Goal: Task Accomplishment & Management: Manage account settings

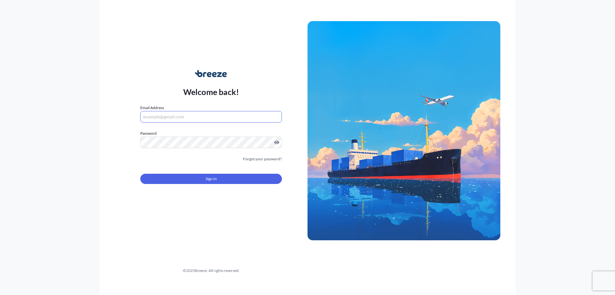
click at [182, 119] on input "Email Address" at bounding box center [211, 117] width 142 height 12
drag, startPoint x: 215, startPoint y: 119, endPoint x: 227, endPoint y: 118, distance: 12.9
click at [215, 119] on input "Email Address" at bounding box center [211, 117] width 142 height 12
paste input "[EMAIL_ADDRESS][DOMAIN_NAME]"
type input "[EMAIL_ADDRESS][DOMAIN_NAME]"
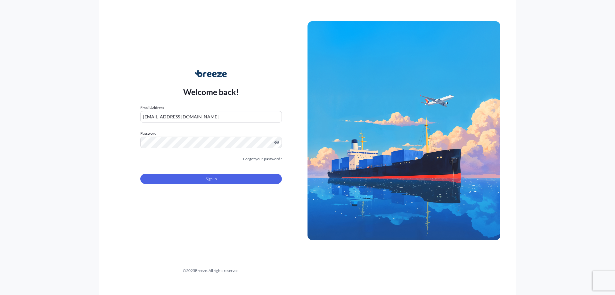
click at [186, 140] on div "Password Must include: Upper & lower case letters Symbols (!@#$) A number At le…" at bounding box center [211, 139] width 142 height 18
click at [203, 176] on button "Sign In" at bounding box center [211, 179] width 142 height 10
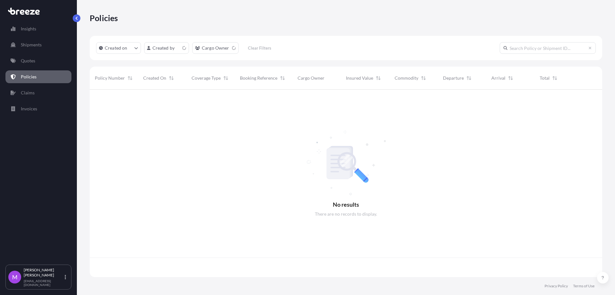
scroll to position [185, 506]
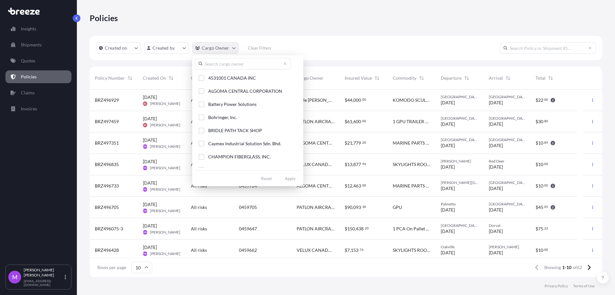
click at [229, 51] on html "Insights Shipments Quotes Policies Claims Invoices M [PERSON_NAME] [EMAIL_ADDRE…" at bounding box center [307, 147] width 615 height 295
drag, startPoint x: 36, startPoint y: 63, endPoint x: 51, endPoint y: 64, distance: 15.1
click at [36, 63] on html "Insights Shipments Quotes Policies Claims Invoices M [PERSON_NAME] [EMAIL_ADDRE…" at bounding box center [307, 147] width 615 height 295
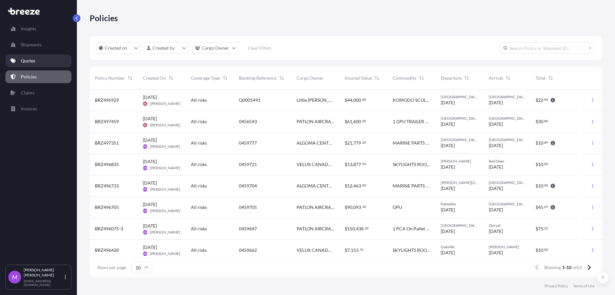
click at [38, 62] on link "Quotes" at bounding box center [38, 60] width 66 height 13
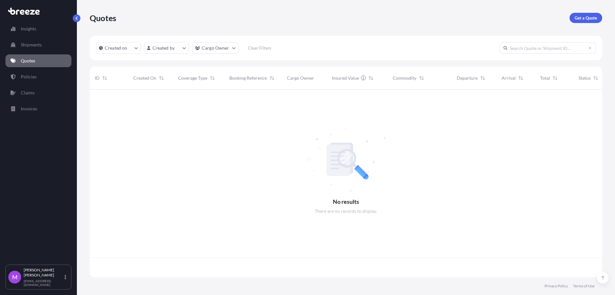
scroll to position [185, 506]
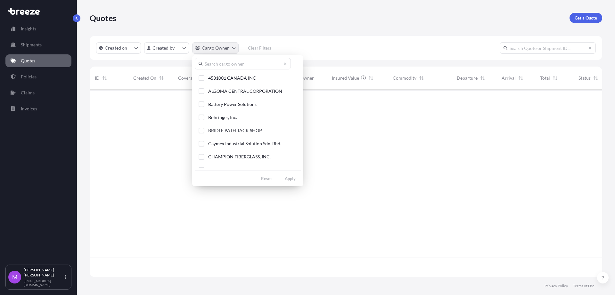
click at [232, 49] on html "Insights Shipments Quotes Policies Claims Invoices M [PERSON_NAME] [EMAIL_ADDRE…" at bounding box center [307, 147] width 615 height 295
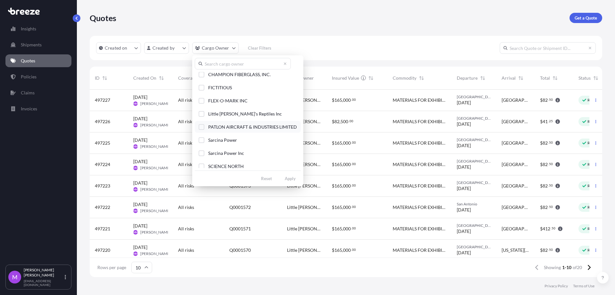
scroll to position [72, 0]
drag, startPoint x: 204, startPoint y: 122, endPoint x: 235, endPoint y: 139, distance: 35.6
click at [203, 122] on div "Select Option" at bounding box center [202, 124] width 6 height 6
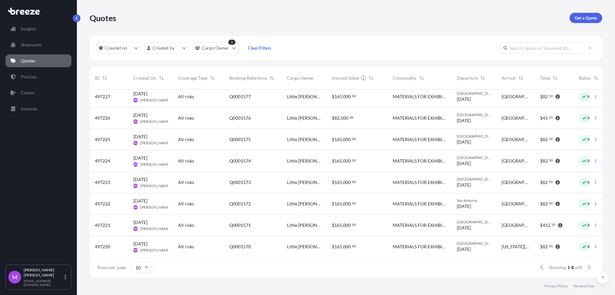
scroll to position [10, 0]
click at [255, 246] on div "Q0001570" at bounding box center [253, 246] width 58 height 21
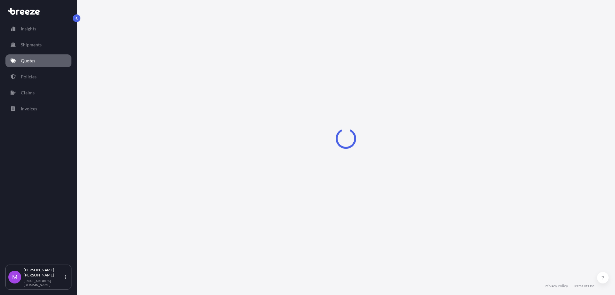
select select "Road"
select select "2"
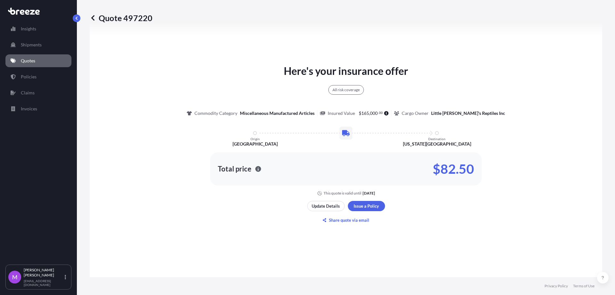
scroll to position [320, 0]
click at [322, 208] on p "Update Details" at bounding box center [326, 207] width 28 height 6
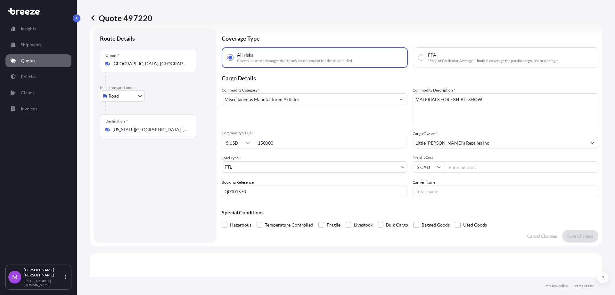
scroll to position [10, 0]
click at [275, 145] on input "150000" at bounding box center [331, 144] width 154 height 12
drag, startPoint x: 285, startPoint y: 146, endPoint x: 229, endPoint y: 141, distance: 56.6
click at [229, 141] on div "$ USD 150000" at bounding box center [315, 144] width 186 height 12
click at [293, 126] on div "Commodity Category * Miscellaneous Manufactured Articles Commodity Description …" at bounding box center [410, 143] width 377 height 110
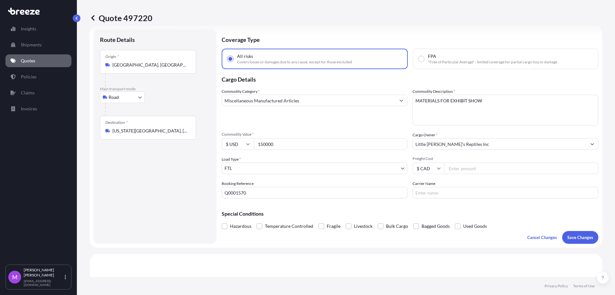
drag, startPoint x: 285, startPoint y: 144, endPoint x: 220, endPoint y: 143, distance: 64.7
click at [220, 143] on form "Route Details Place of loading Road Road Rail Origin * [GEOGRAPHIC_DATA], [GEOG…" at bounding box center [346, 137] width 513 height 222
type input "250000"
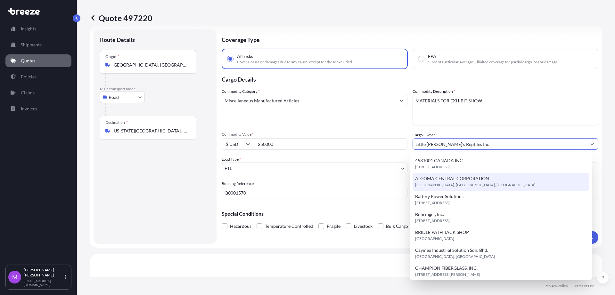
drag, startPoint x: 143, startPoint y: 207, endPoint x: 156, endPoint y: 213, distance: 14.3
click at [144, 208] on div "Route Details Place of loading Road Road Rail Origin * [GEOGRAPHIC_DATA], [GEOG…" at bounding box center [155, 137] width 110 height 202
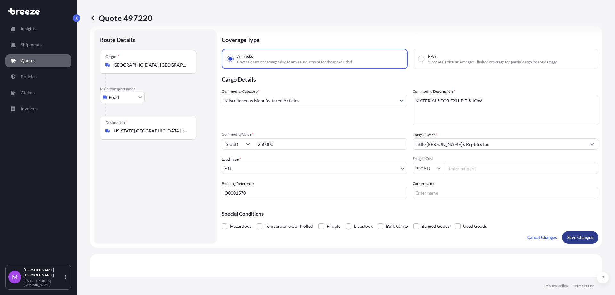
click at [576, 239] on p "Save Changes" at bounding box center [580, 237] width 26 height 6
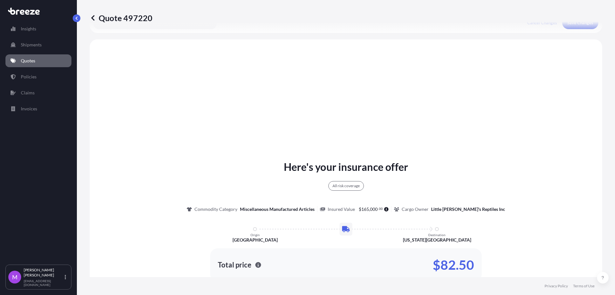
scroll to position [233, 0]
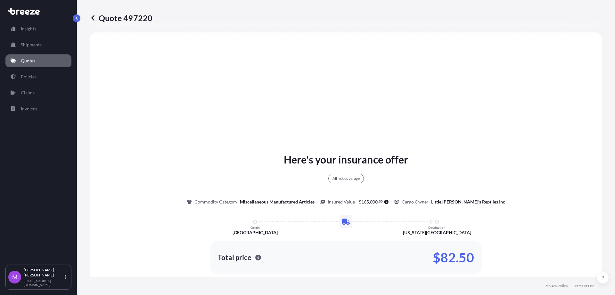
select select "Road"
select select "2"
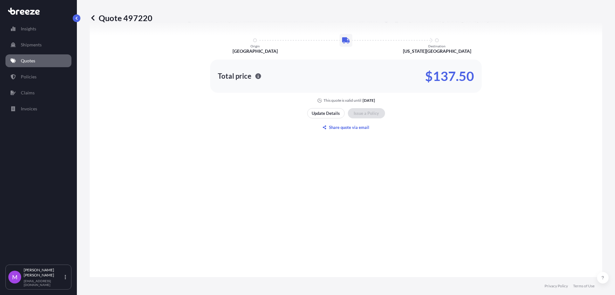
scroll to position [471, 0]
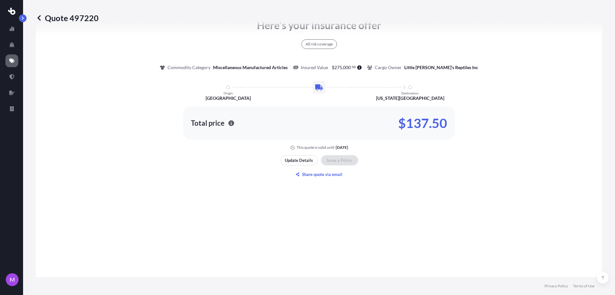
click at [42, 19] on p "Quote 497220" at bounding box center [67, 18] width 63 height 10
click at [37, 17] on icon at bounding box center [39, 18] width 6 height 6
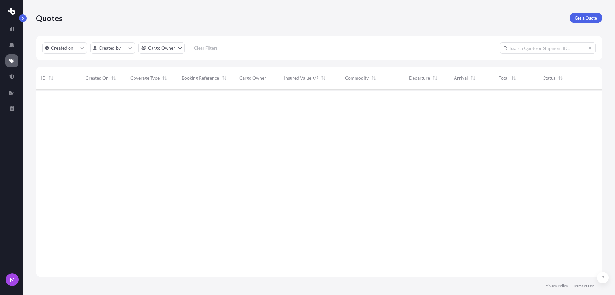
scroll to position [185, 560]
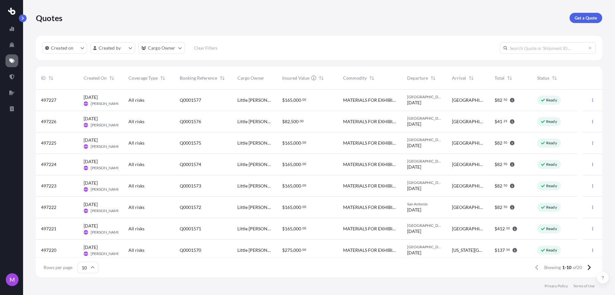
click at [325, 123] on div "$ 82 , 500 . 00" at bounding box center [307, 122] width 51 height 6
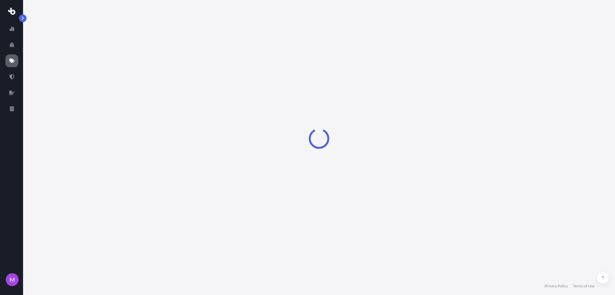
select select "Road"
select select "2"
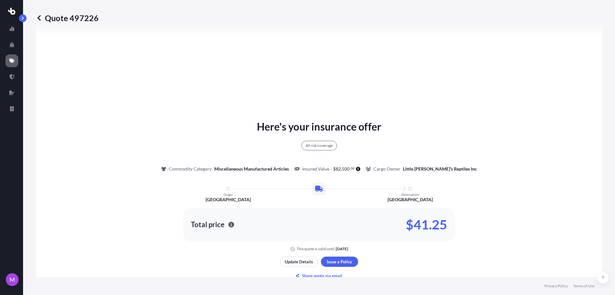
scroll to position [313, 0]
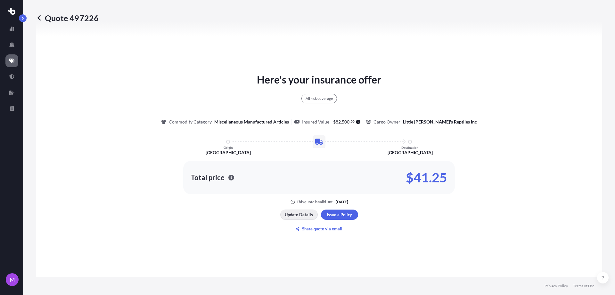
click at [298, 215] on p "Update Details" at bounding box center [299, 215] width 28 height 6
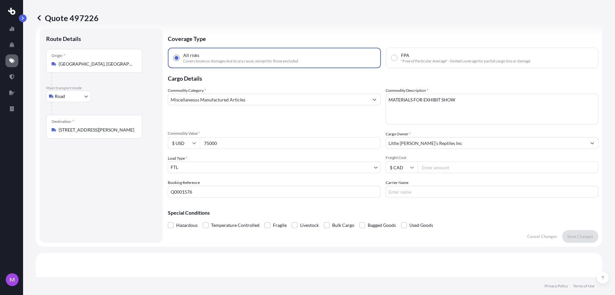
scroll to position [10, 0]
click at [234, 142] on input "75000" at bounding box center [290, 144] width 181 height 12
drag, startPoint x: 234, startPoint y: 142, endPoint x: 187, endPoint y: 137, distance: 47.4
click at [187, 137] on div "Commodity Value * $ USD 75000" at bounding box center [274, 141] width 213 height 18
type input "200000"
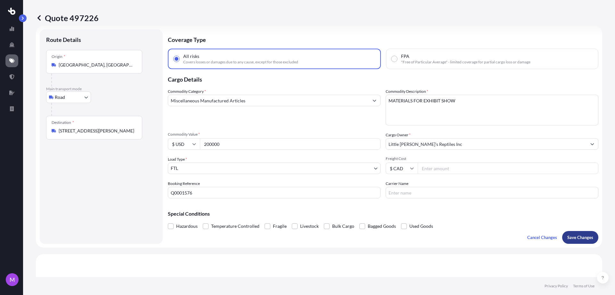
click at [567, 235] on p "Save Changes" at bounding box center [580, 237] width 26 height 6
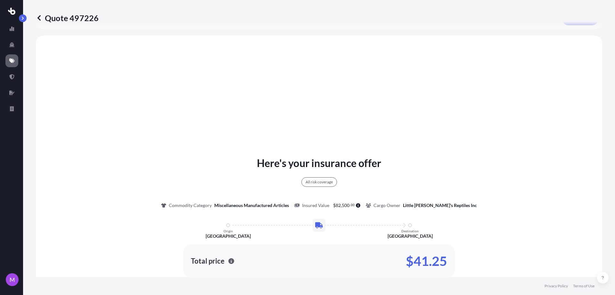
scroll to position [233, 0]
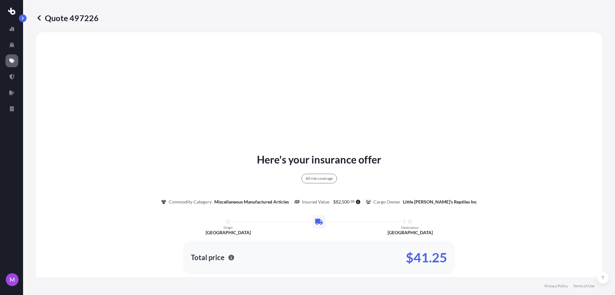
select select "Road"
select select "2"
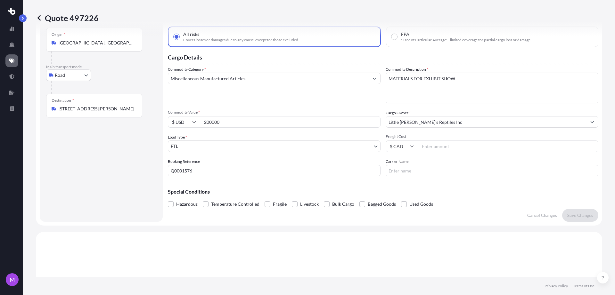
scroll to position [0, 0]
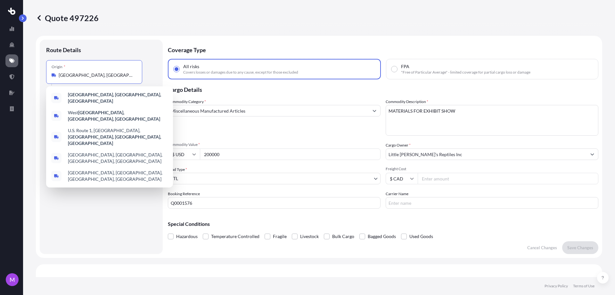
click at [76, 75] on input "[GEOGRAPHIC_DATA], [GEOGRAPHIC_DATA], [GEOGRAPHIC_DATA]" at bounding box center [97, 75] width 76 height 6
drag, startPoint x: 107, startPoint y: 76, endPoint x: 55, endPoint y: 73, distance: 52.0
click at [55, 73] on div "[GEOGRAPHIC_DATA], [GEOGRAPHIC_DATA], [GEOGRAPHIC_DATA]" at bounding box center [94, 75] width 85 height 6
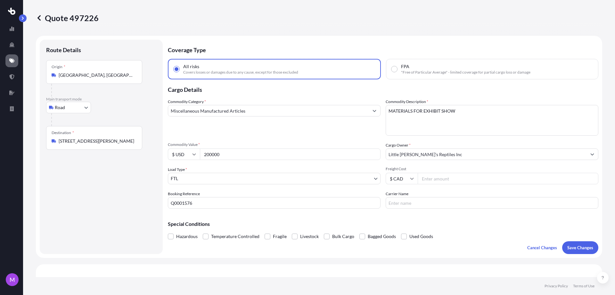
click at [37, 18] on icon at bounding box center [39, 18] width 6 height 6
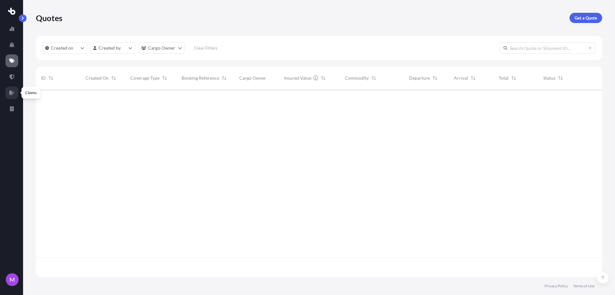
scroll to position [185, 560]
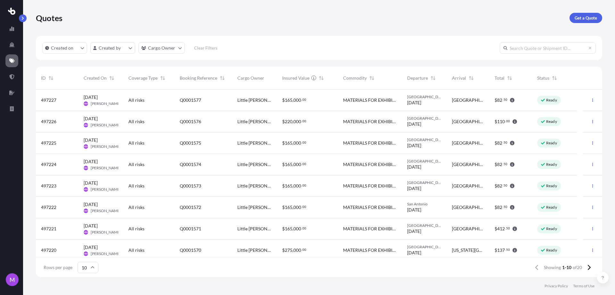
drag, startPoint x: 0, startPoint y: 238, endPoint x: 459, endPoint y: 23, distance: 506.6
click at [459, 23] on div "Quotes Get a Quote" at bounding box center [319, 18] width 566 height 36
click at [374, 216] on div "MATERIALS FOR EXHIBIT SHOW" at bounding box center [370, 207] width 64 height 21
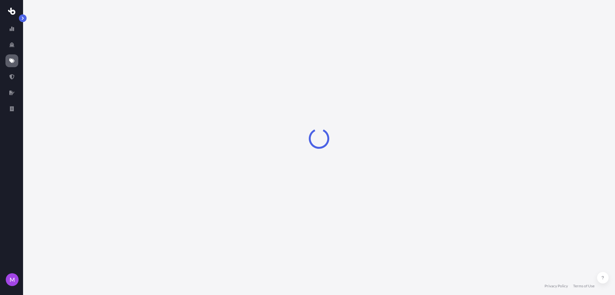
select select "Road"
select select "2"
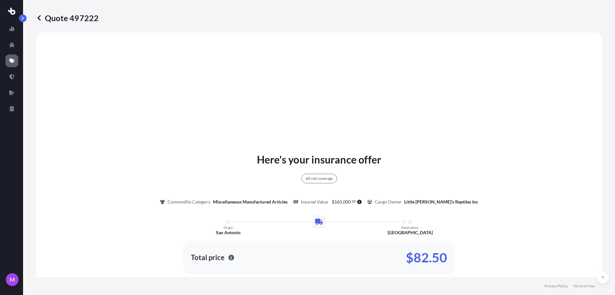
scroll to position [32, 0]
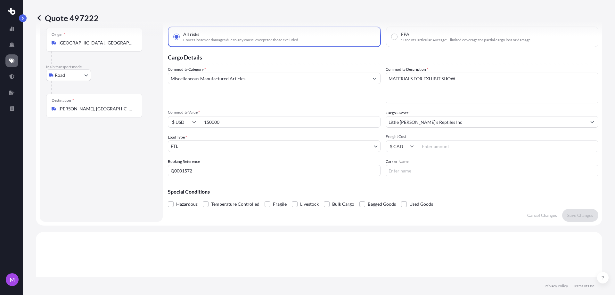
click at [236, 118] on input "150000" at bounding box center [290, 122] width 181 height 12
drag, startPoint x: 249, startPoint y: 122, endPoint x: 192, endPoint y: 117, distance: 57.3
drag, startPoint x: 192, startPoint y: 117, endPoint x: 327, endPoint y: 119, distance: 135.2
click at [327, 119] on input "150000" at bounding box center [290, 122] width 181 height 12
type input "250000"
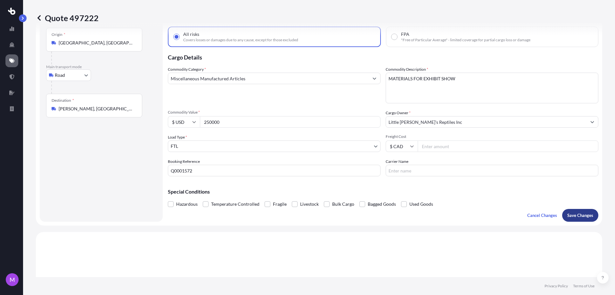
click at [574, 218] on p "Save Changes" at bounding box center [580, 215] width 26 height 6
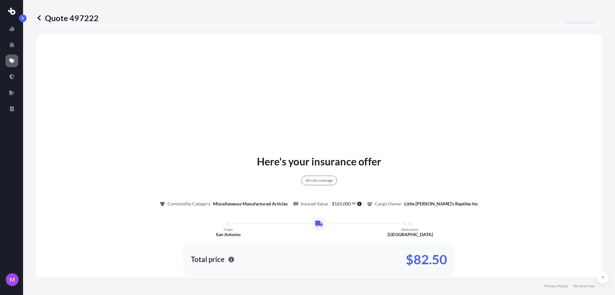
scroll to position [233, 0]
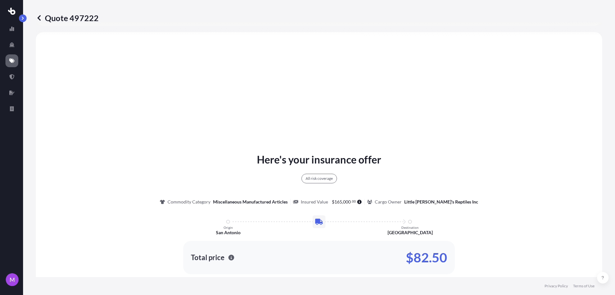
select select "Road"
select select "2"
click at [39, 20] on icon at bounding box center [38, 17] width 3 height 5
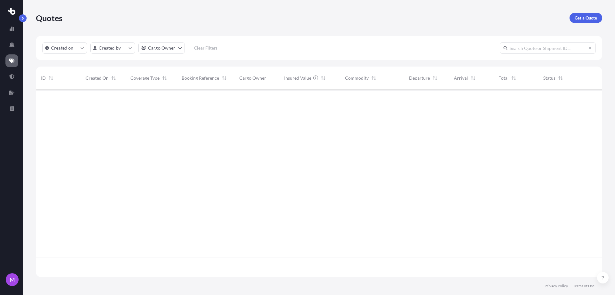
scroll to position [185, 560]
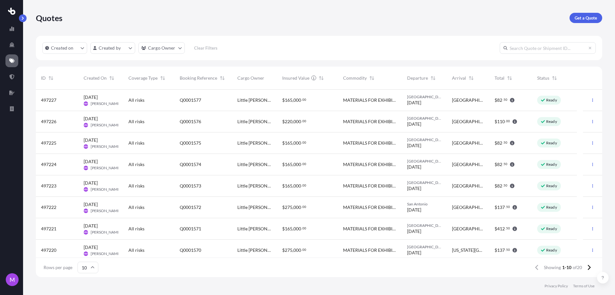
click at [440, 234] on div "[GEOGRAPHIC_DATA] [DATE]" at bounding box center [424, 229] width 35 height 12
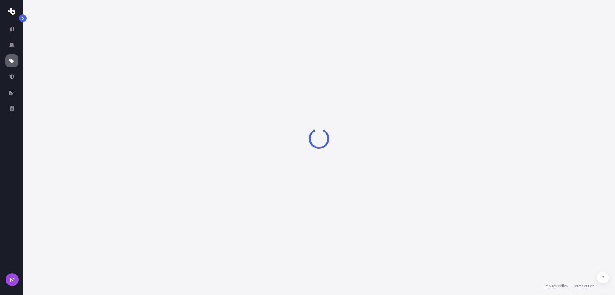
select select "Road"
select select "2"
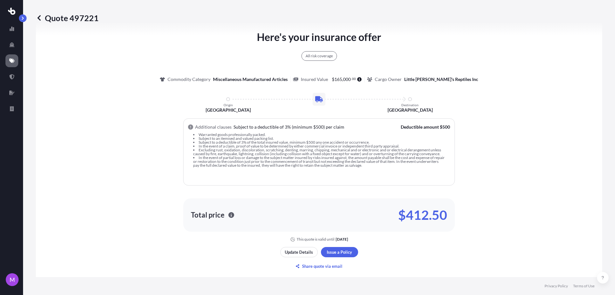
scroll to position [497, 0]
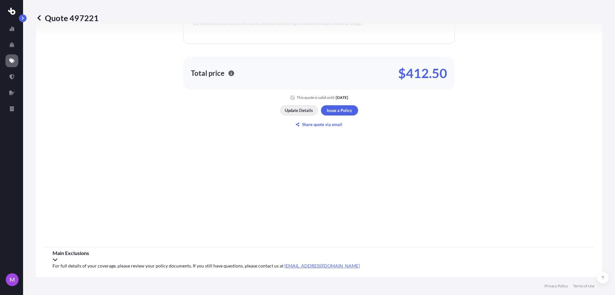
click at [289, 111] on p "Update Details" at bounding box center [299, 110] width 28 height 6
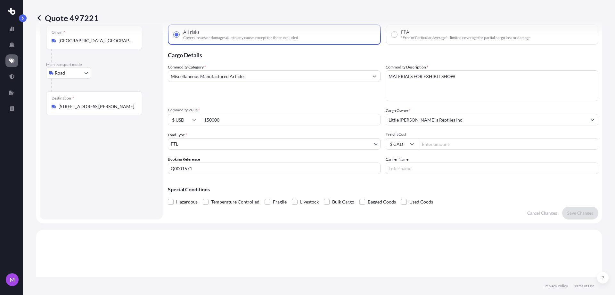
scroll to position [10, 0]
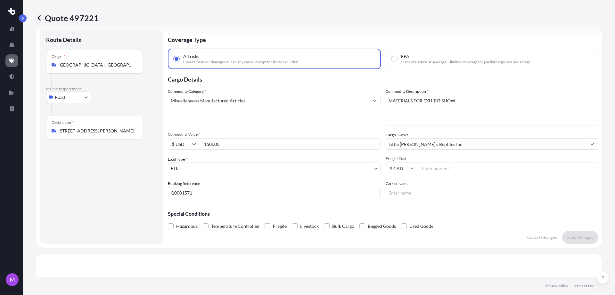
click at [230, 143] on input "150000" at bounding box center [290, 144] width 181 height 12
drag, startPoint x: 268, startPoint y: 144, endPoint x: 155, endPoint y: 141, distance: 112.8
click at [155, 141] on form "Route Details Place of loading Road Road Rail Origin * [GEOGRAPHIC_DATA], [GEOG…" at bounding box center [319, 137] width 566 height 222
type input "250000"
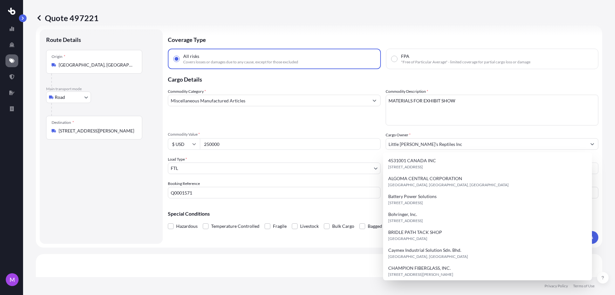
click at [321, 117] on div "Commodity Category * Miscellaneous Manufactured Articles" at bounding box center [274, 106] width 213 height 37
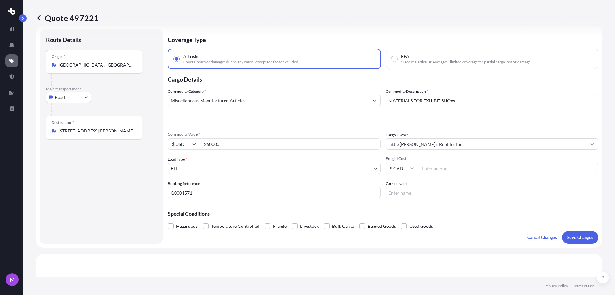
click at [290, 124] on div "Commodity Category * Miscellaneous Manufactured Articles" at bounding box center [274, 106] width 213 height 37
click at [557, 243] on div "Cancel Changes Save Changes" at bounding box center [560, 237] width 76 height 13
click at [572, 238] on p "Save Changes" at bounding box center [580, 237] width 26 height 6
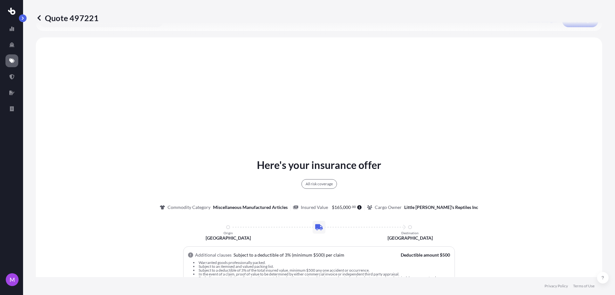
scroll to position [233, 0]
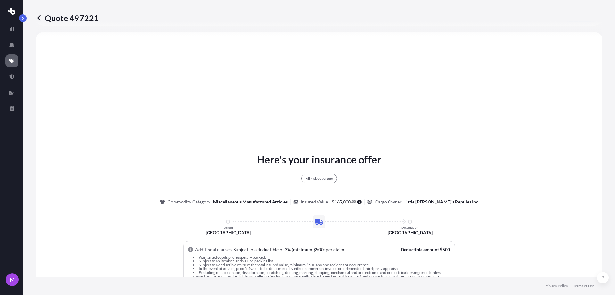
select select "Road"
select select "2"
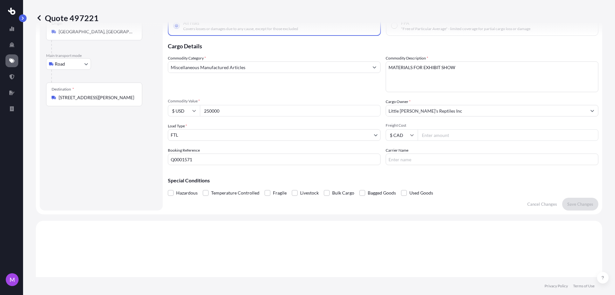
scroll to position [0, 0]
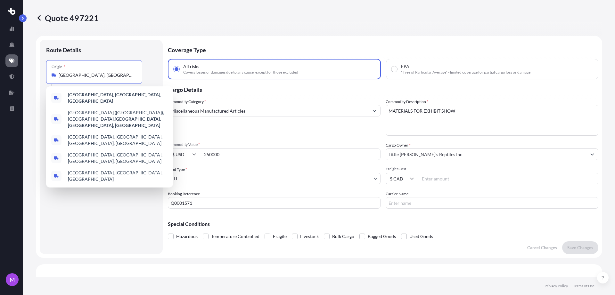
click at [37, 21] on link at bounding box center [39, 18] width 6 height 10
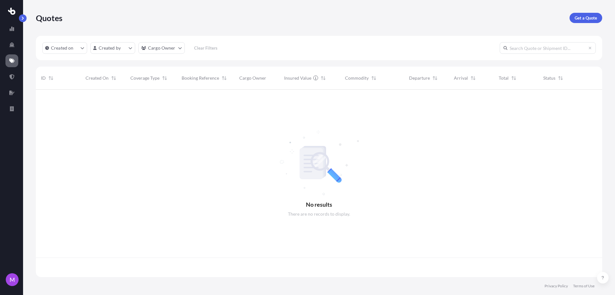
scroll to position [185, 560]
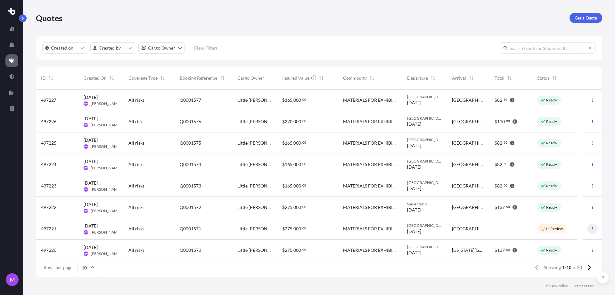
click at [589, 231] on button "button" at bounding box center [593, 229] width 10 height 10
click at [560, 246] on link "Duplicate quote" at bounding box center [558, 242] width 49 height 10
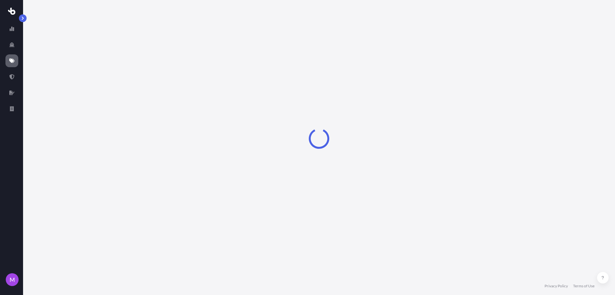
select select "Road"
select select "2"
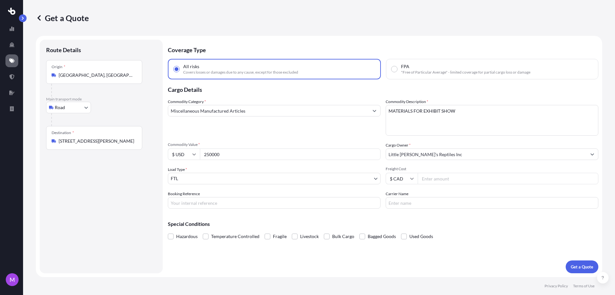
click at [259, 145] on span "Commodity Value *" at bounding box center [274, 144] width 213 height 5
click at [259, 149] on input "250000" at bounding box center [290, 155] width 181 height 12
click at [266, 154] on input "250000" at bounding box center [290, 155] width 181 height 12
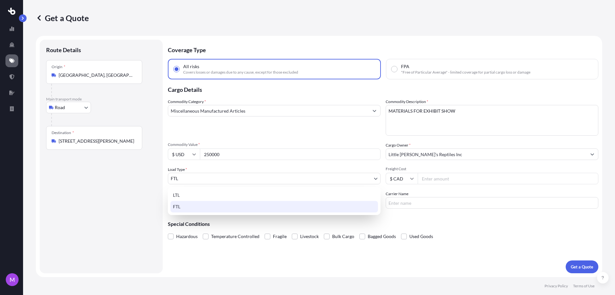
click at [237, 184] on body "M Get a Quote Route Details Place of loading Road Road Rail Origin * [GEOGRAPHI…" at bounding box center [307, 147] width 615 height 295
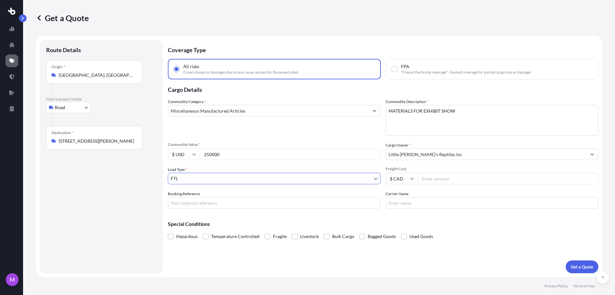
click at [254, 210] on div "Coverage Type All risks Covers losses or damages due to any cause, except for t…" at bounding box center [383, 157] width 431 height 234
click at [254, 205] on input "Booking Reference" at bounding box center [274, 203] width 213 height 12
drag, startPoint x: 226, startPoint y: 209, endPoint x: 243, endPoint y: 209, distance: 16.7
click at [227, 209] on input "Booking Reference" at bounding box center [274, 203] width 213 height 12
paste input "Q0001571"
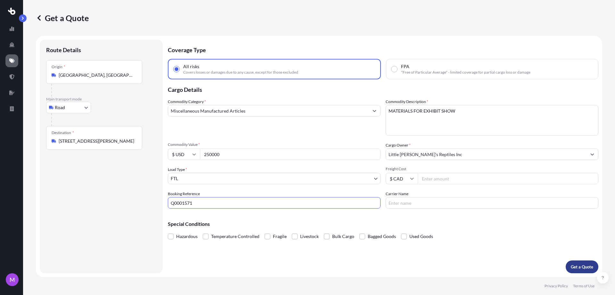
type input "Q0001571"
click at [574, 266] on p "Get a Quote" at bounding box center [582, 267] width 22 height 6
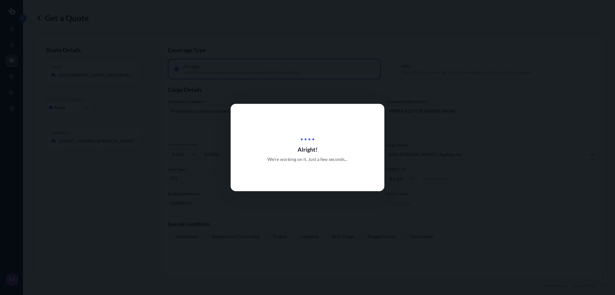
drag, startPoint x: 163, startPoint y: 188, endPoint x: 173, endPoint y: 173, distance: 18.6
drag, startPoint x: 173, startPoint y: 173, endPoint x: 139, endPoint y: 201, distance: 44.3
click at [139, 201] on div at bounding box center [307, 147] width 615 height 295
select select "Road"
select select "2"
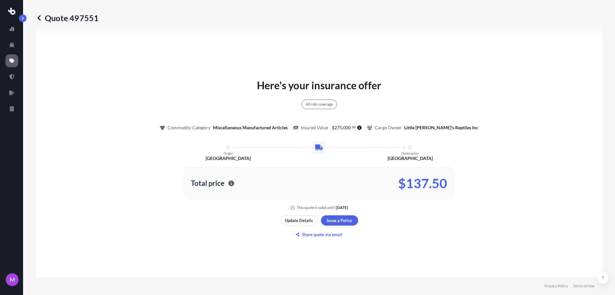
scroll to position [273, 0]
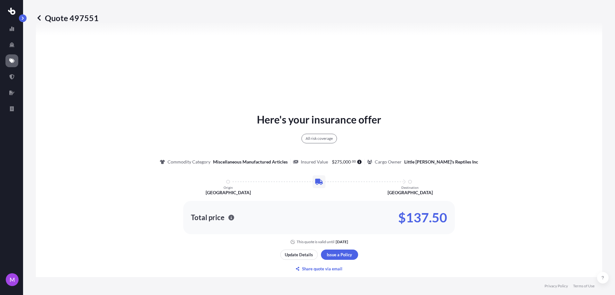
click at [42, 18] on icon at bounding box center [39, 18] width 6 height 6
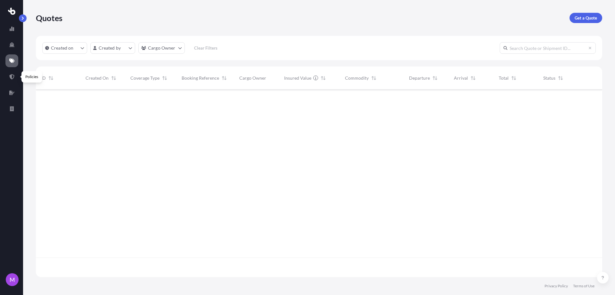
scroll to position [185, 560]
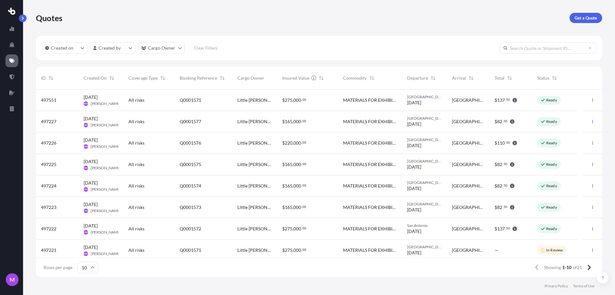
click at [220, 131] on div "Q0001577" at bounding box center [204, 121] width 58 height 21
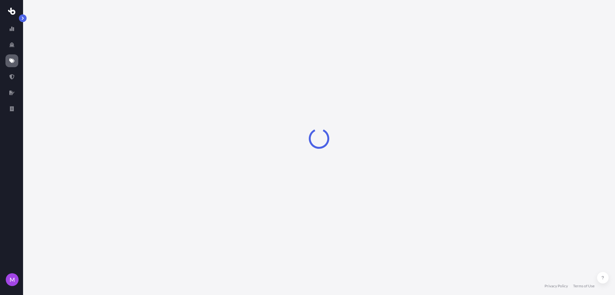
select select "Road"
select select "2"
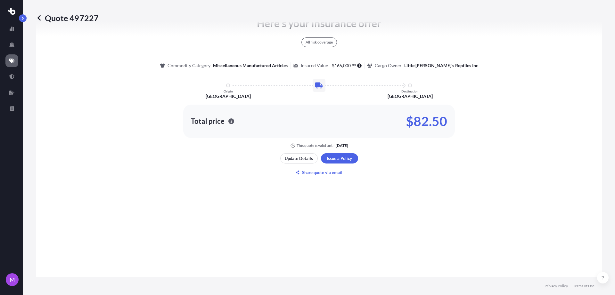
scroll to position [393, 0]
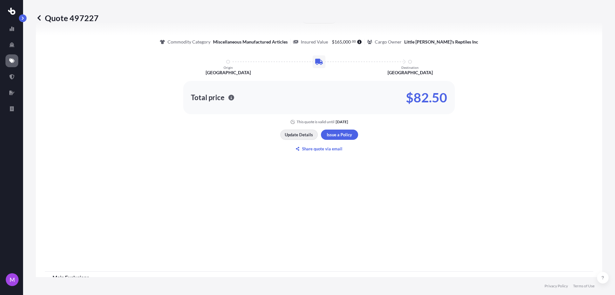
click at [304, 135] on p "Update Details" at bounding box center [299, 135] width 28 height 6
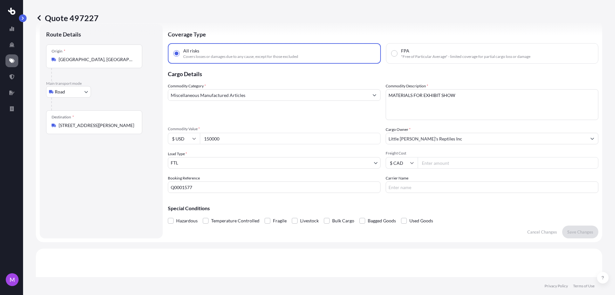
scroll to position [10, 0]
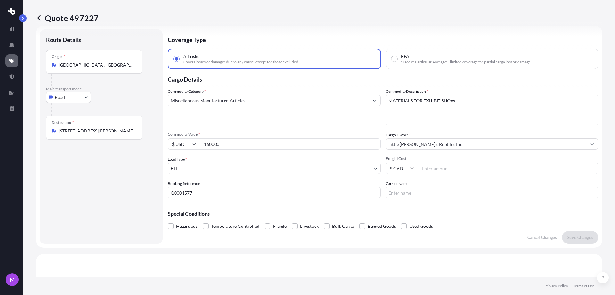
click at [229, 144] on input "150000" at bounding box center [290, 144] width 181 height 12
drag, startPoint x: 250, startPoint y: 144, endPoint x: 193, endPoint y: 148, distance: 57.2
click at [189, 136] on div "Commodity Value * $ USD 150000" at bounding box center [274, 141] width 213 height 18
type input "250000"
click at [580, 236] on p "Save Changes" at bounding box center [580, 237] width 26 height 6
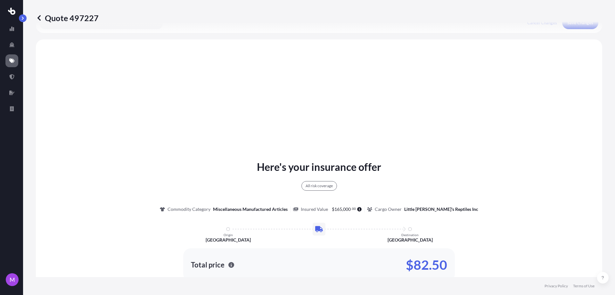
scroll to position [233, 0]
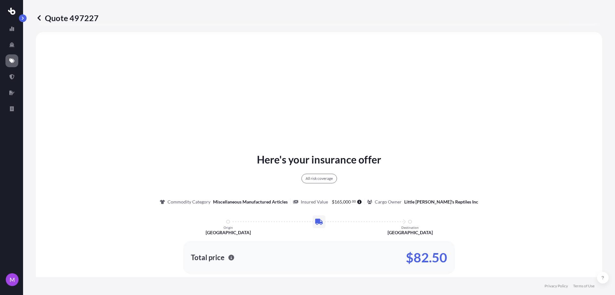
select select "Road"
select select "2"
click at [38, 20] on icon at bounding box center [39, 18] width 6 height 6
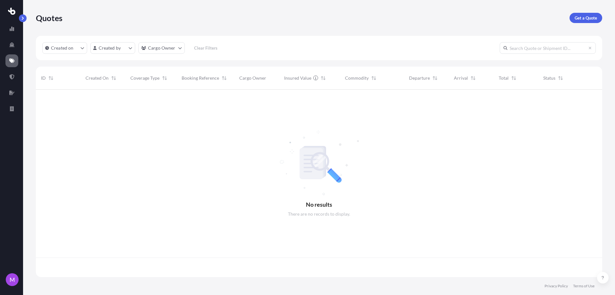
scroll to position [185, 560]
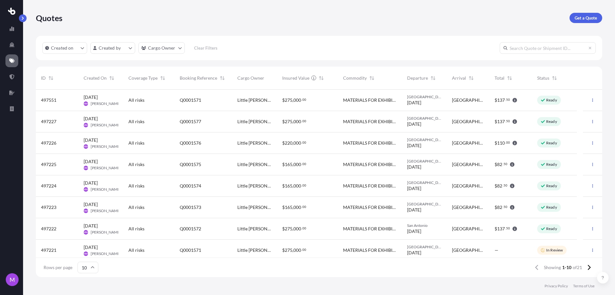
click at [471, 166] on div "[GEOGRAPHIC_DATA]" at bounding box center [468, 164] width 32 height 6
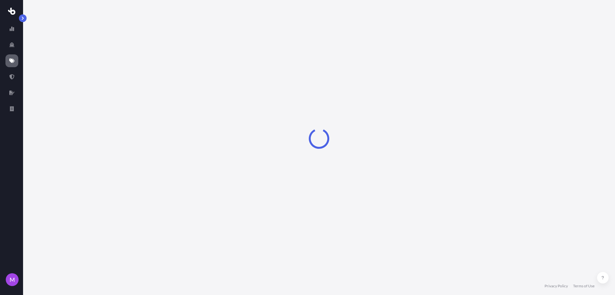
select select "Road"
select select "2"
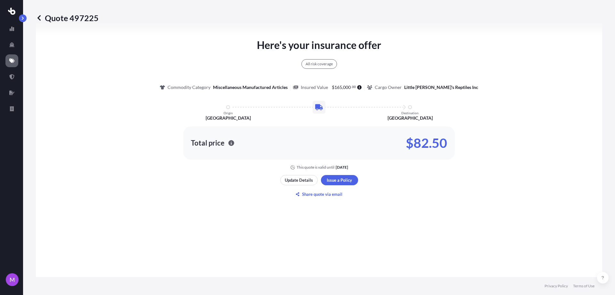
scroll to position [393, 0]
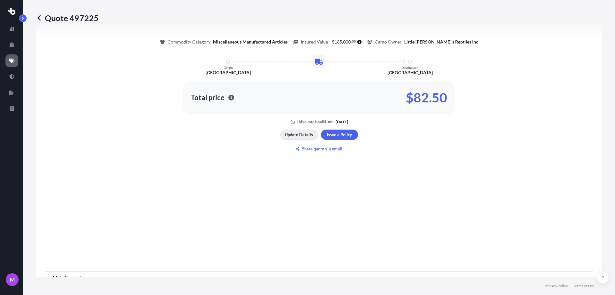
click at [299, 131] on button "Update Details" at bounding box center [298, 135] width 37 height 10
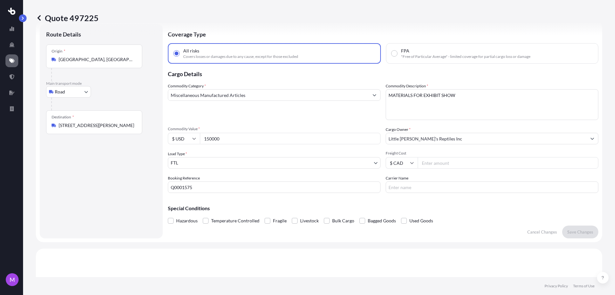
scroll to position [10, 0]
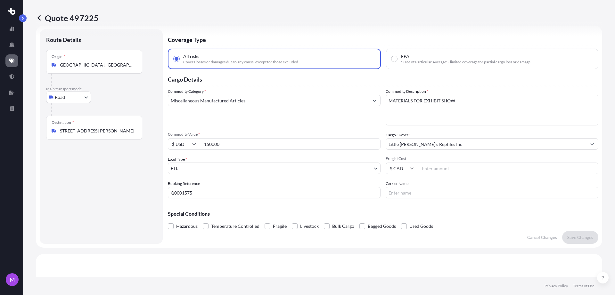
click at [227, 148] on input "150000" at bounding box center [290, 144] width 181 height 12
drag, startPoint x: 235, startPoint y: 143, endPoint x: 210, endPoint y: 143, distance: 25.0
click at [189, 140] on div "$ USD 150000" at bounding box center [274, 144] width 213 height 12
type input "250000"
click at [570, 240] on p "Save Changes" at bounding box center [580, 237] width 26 height 6
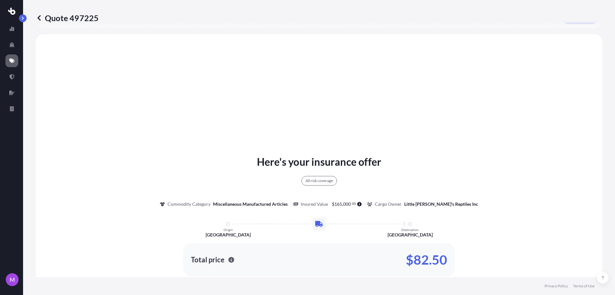
scroll to position [233, 0]
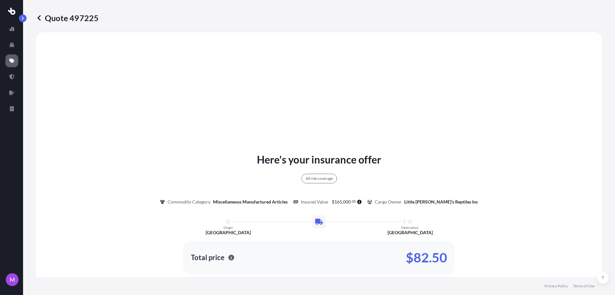
select select "Road"
select select "2"
click at [37, 17] on icon at bounding box center [39, 18] width 6 height 6
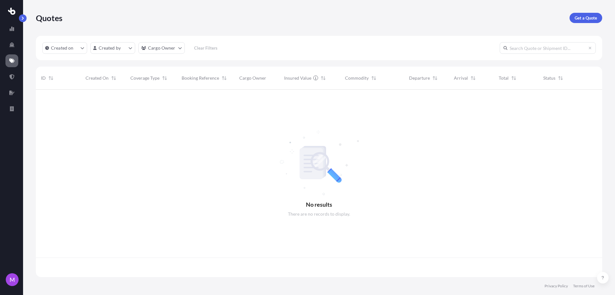
scroll to position [185, 560]
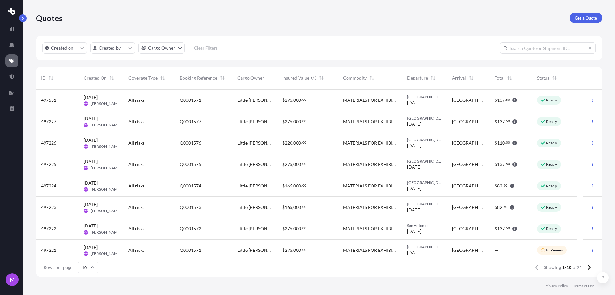
click at [458, 189] on div "[GEOGRAPHIC_DATA]" at bounding box center [468, 186] width 43 height 21
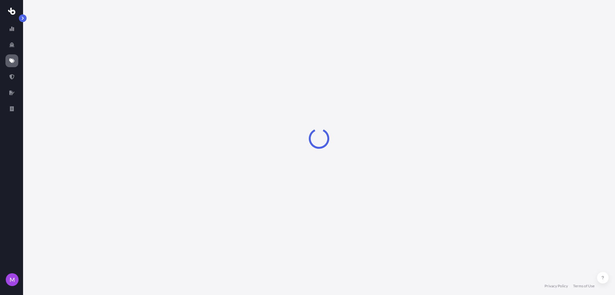
select select "Road"
select select "2"
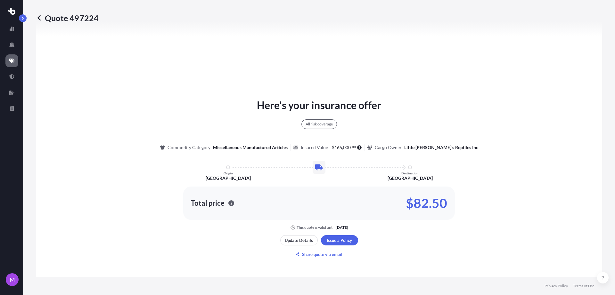
scroll to position [417, 0]
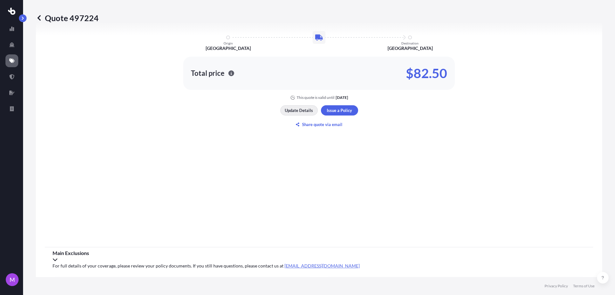
click at [305, 110] on p "Update Details" at bounding box center [299, 110] width 28 height 6
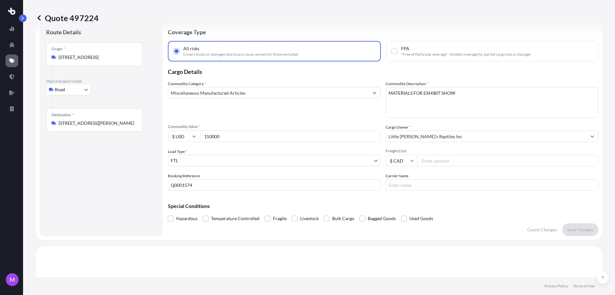
scroll to position [10, 0]
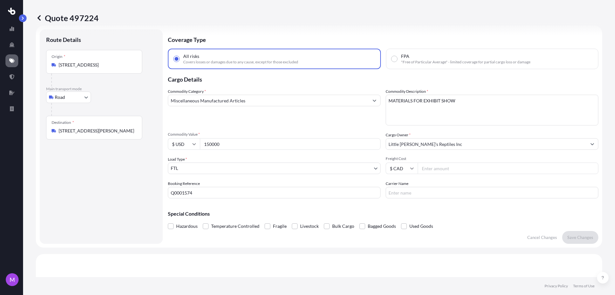
drag, startPoint x: 230, startPoint y: 142, endPoint x: 187, endPoint y: 138, distance: 42.8
drag, startPoint x: 187, startPoint y: 138, endPoint x: 329, endPoint y: 124, distance: 142.6
click at [329, 124] on div "Commodity Category * Miscellaneous Manufactured Articles" at bounding box center [274, 106] width 213 height 37
click at [257, 141] on input "150000" at bounding box center [290, 144] width 181 height 12
drag, startPoint x: 257, startPoint y: 142, endPoint x: 201, endPoint y: 148, distance: 56.5
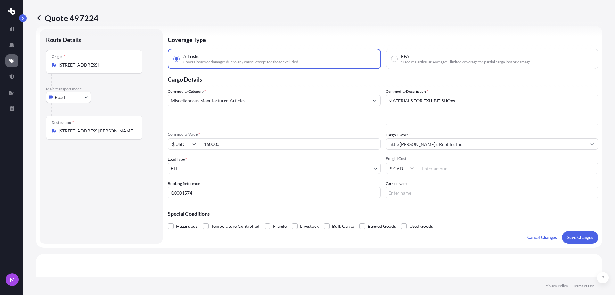
click at [201, 148] on input "150000" at bounding box center [290, 144] width 181 height 12
type input "250000"
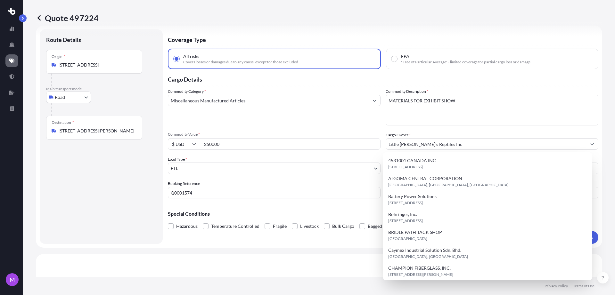
click at [114, 210] on div "Route Details Place of loading Road Road Rail Origin * [STREET_ADDRESS] Main [G…" at bounding box center [101, 137] width 110 height 202
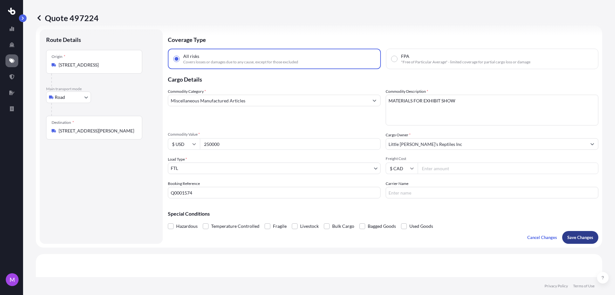
click at [567, 236] on p "Save Changes" at bounding box center [580, 237] width 26 height 6
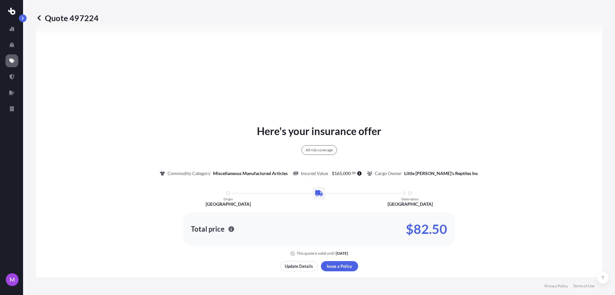
select select "Road"
select select "2"
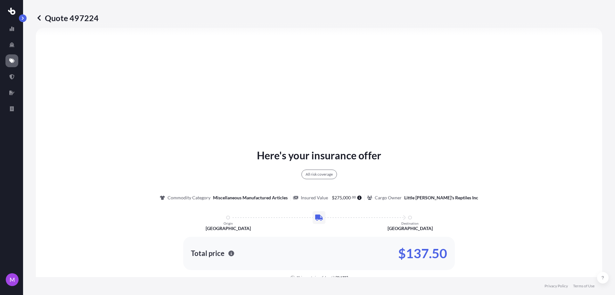
scroll to position [233, 0]
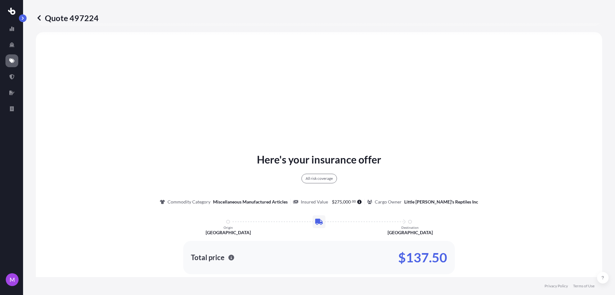
click at [39, 21] on link at bounding box center [39, 18] width 6 height 10
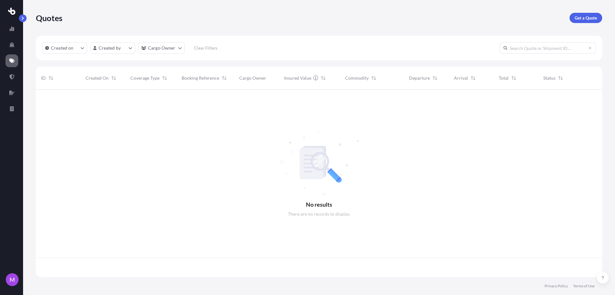
scroll to position [185, 560]
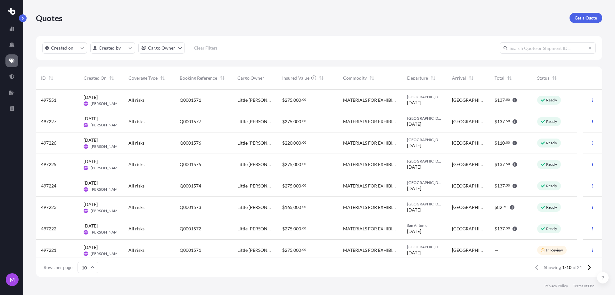
click at [401, 209] on div "MATERIALS FOR EXHIBIT SHOW" at bounding box center [370, 207] width 64 height 21
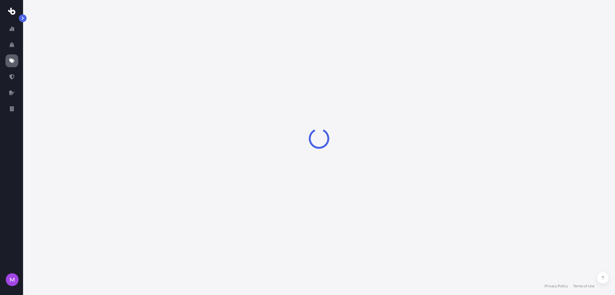
select select "Road"
select select "2"
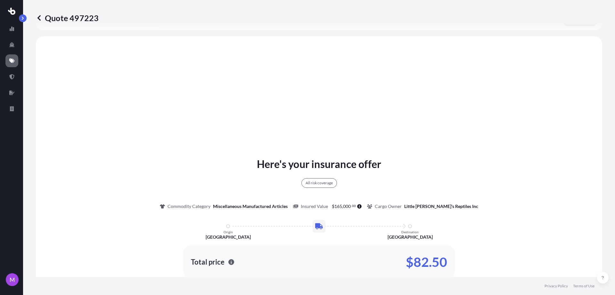
scroll to position [233, 0]
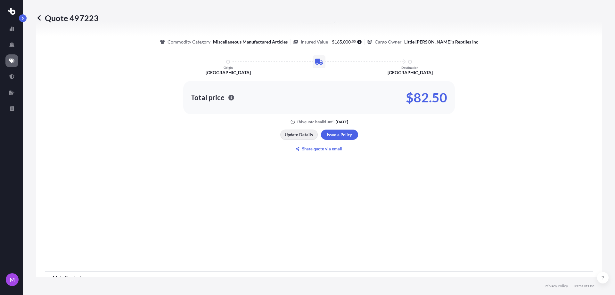
click at [282, 136] on button "Update Details" at bounding box center [298, 135] width 37 height 10
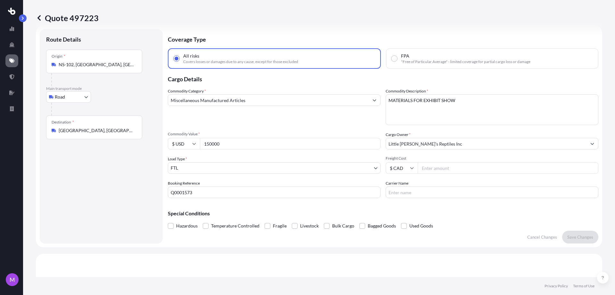
scroll to position [10, 0]
click at [219, 191] on input "Q0001573" at bounding box center [274, 193] width 213 height 12
click at [247, 143] on input "150000" at bounding box center [290, 144] width 181 height 12
drag, startPoint x: 247, startPoint y: 143, endPoint x: 155, endPoint y: 139, distance: 92.0
click at [155, 139] on form "Route Details Place of loading Road Road Rail Origin * NS-[GEOGRAPHIC_DATA] Mai…" at bounding box center [319, 137] width 566 height 222
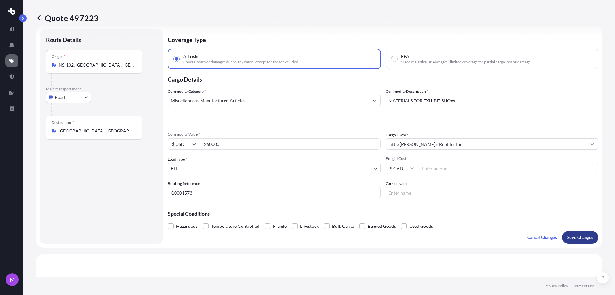
type input "250000"
click at [579, 237] on p "Save Changes" at bounding box center [580, 237] width 26 height 6
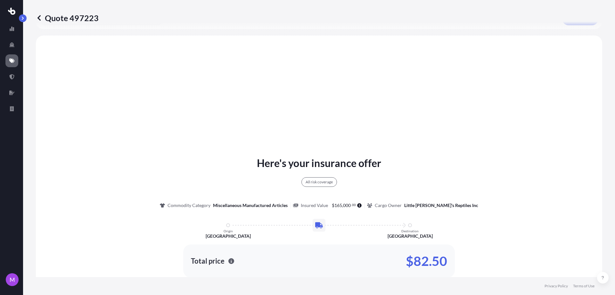
scroll to position [233, 0]
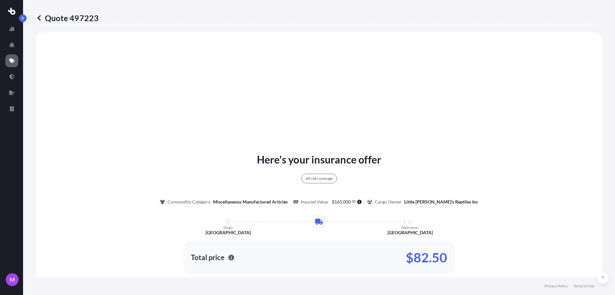
select select "Road"
select select "2"
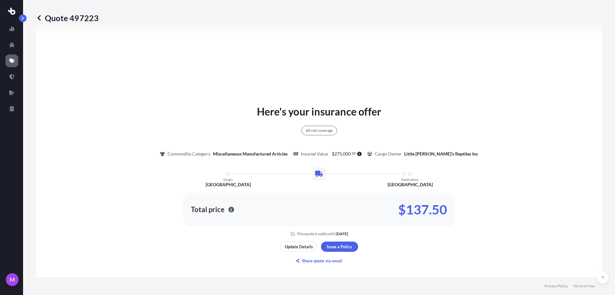
scroll to position [353, 0]
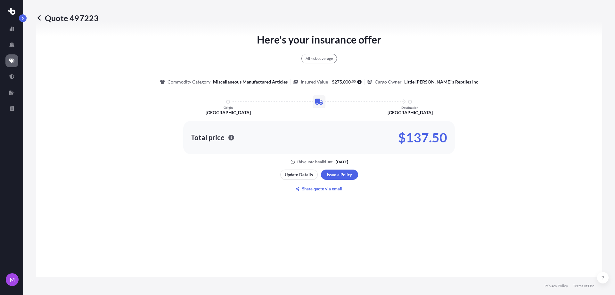
click at [38, 18] on icon at bounding box center [38, 17] width 3 height 5
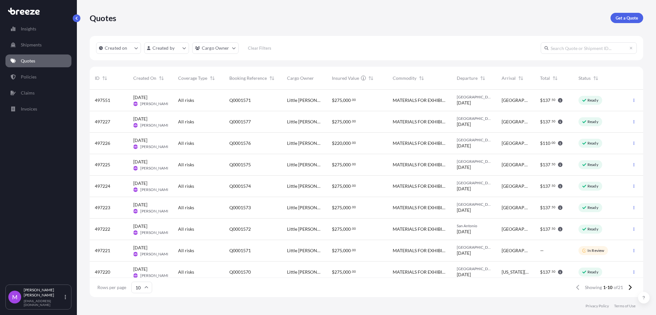
click at [236, 81] on div "Booking Reference" at bounding box center [252, 78] width 47 height 18
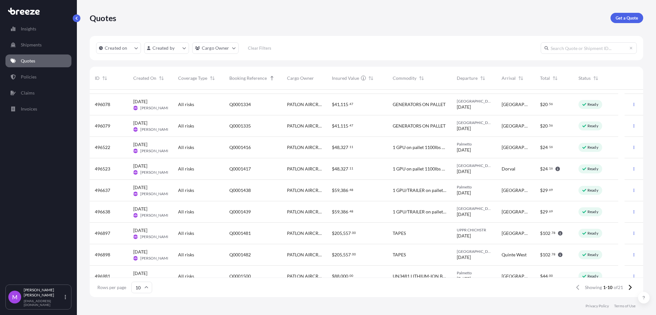
scroll to position [27, 0]
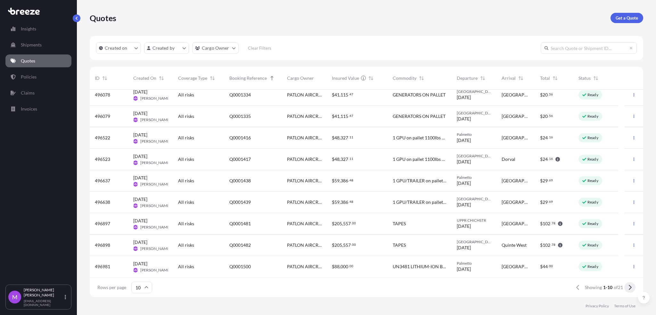
click at [615, 290] on icon at bounding box center [630, 287] width 4 height 6
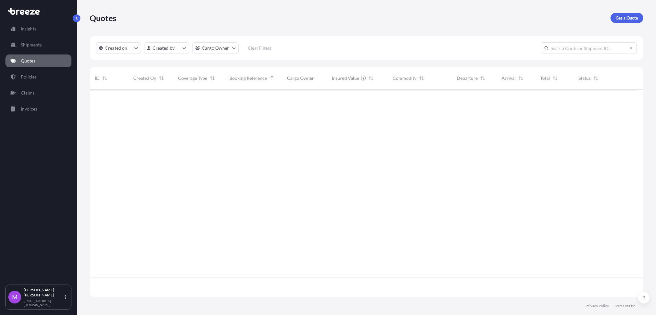
scroll to position [0, 0]
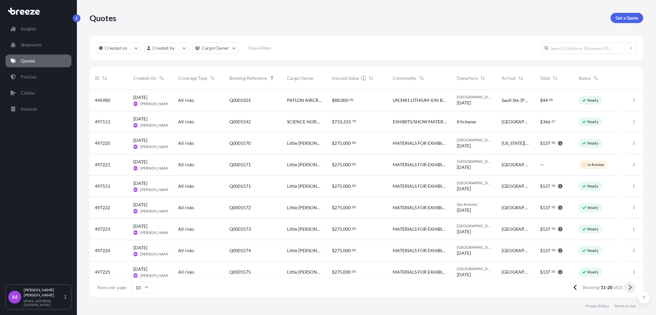
click at [615, 288] on icon at bounding box center [630, 287] width 4 height 6
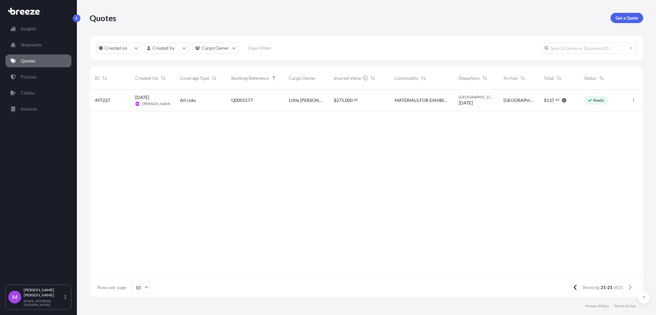
click at [245, 74] on div "Booking Reference" at bounding box center [254, 78] width 47 height 18
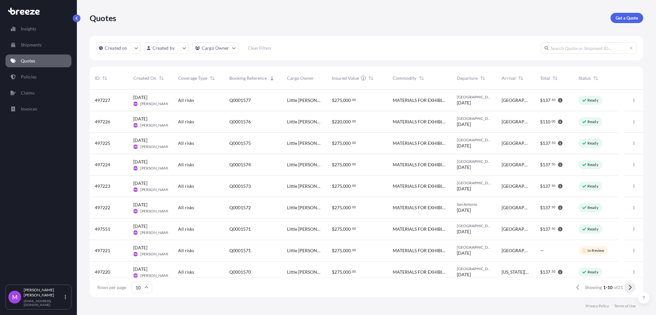
click at [615, 286] on icon at bounding box center [630, 287] width 4 height 6
click at [577, 288] on button at bounding box center [575, 287] width 11 height 10
click at [473, 15] on div "Quotes Get a Quote" at bounding box center [367, 18] width 554 height 10
click at [510, 129] on div "[GEOGRAPHIC_DATA]" at bounding box center [516, 121] width 38 height 21
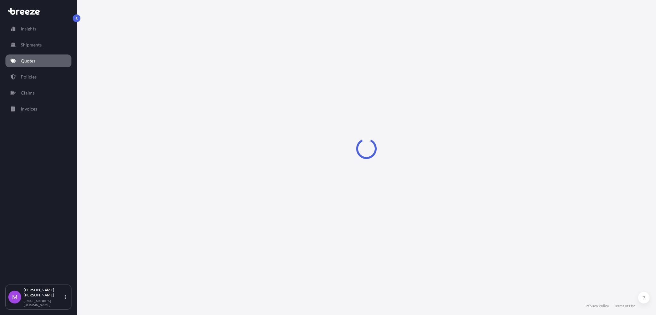
select select "Road"
select select "2"
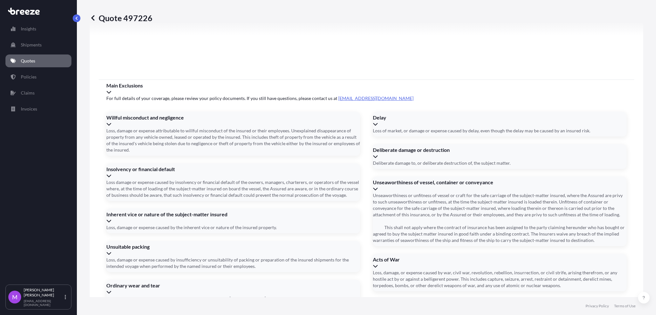
scroll to position [796, 0]
